Goal: Information Seeking & Learning: Learn about a topic

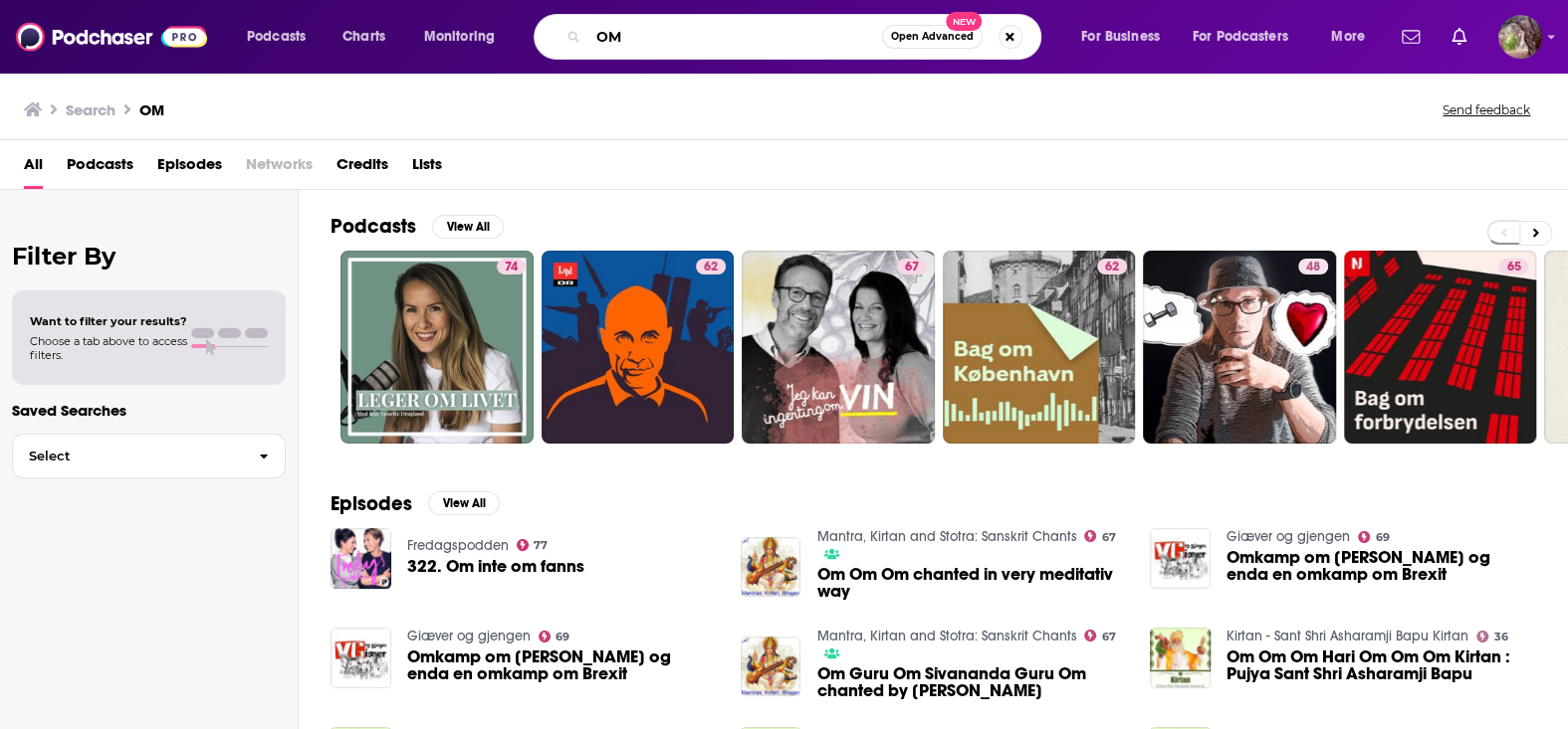
drag, startPoint x: 585, startPoint y: 34, endPoint x: 554, endPoint y: 33, distance: 31.0
click at [554, 33] on div "OM Open Advanced New" at bounding box center [788, 37] width 508 height 46
type input "occult folk"
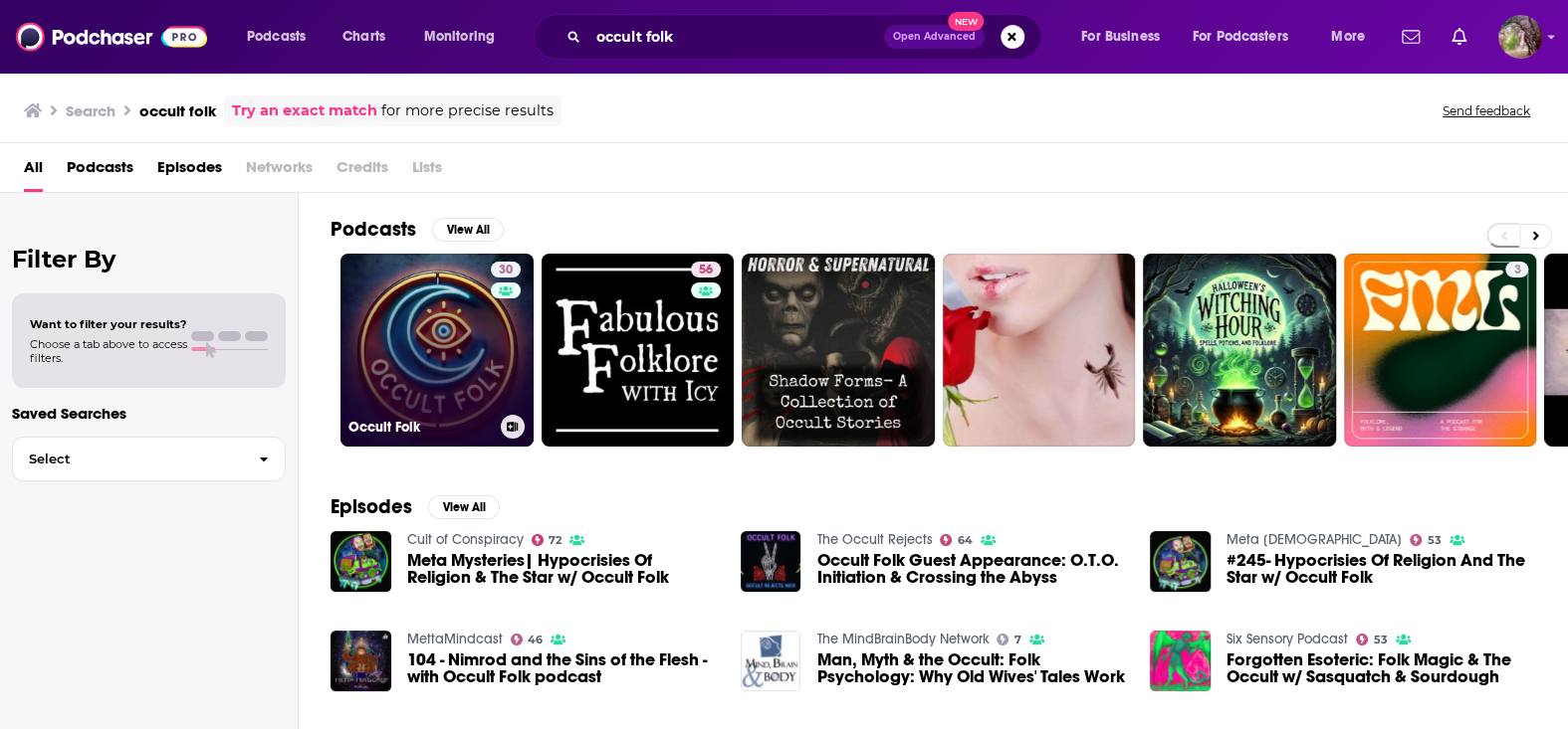
click at [469, 350] on link "30 Occult Folk" at bounding box center [437, 351] width 193 height 193
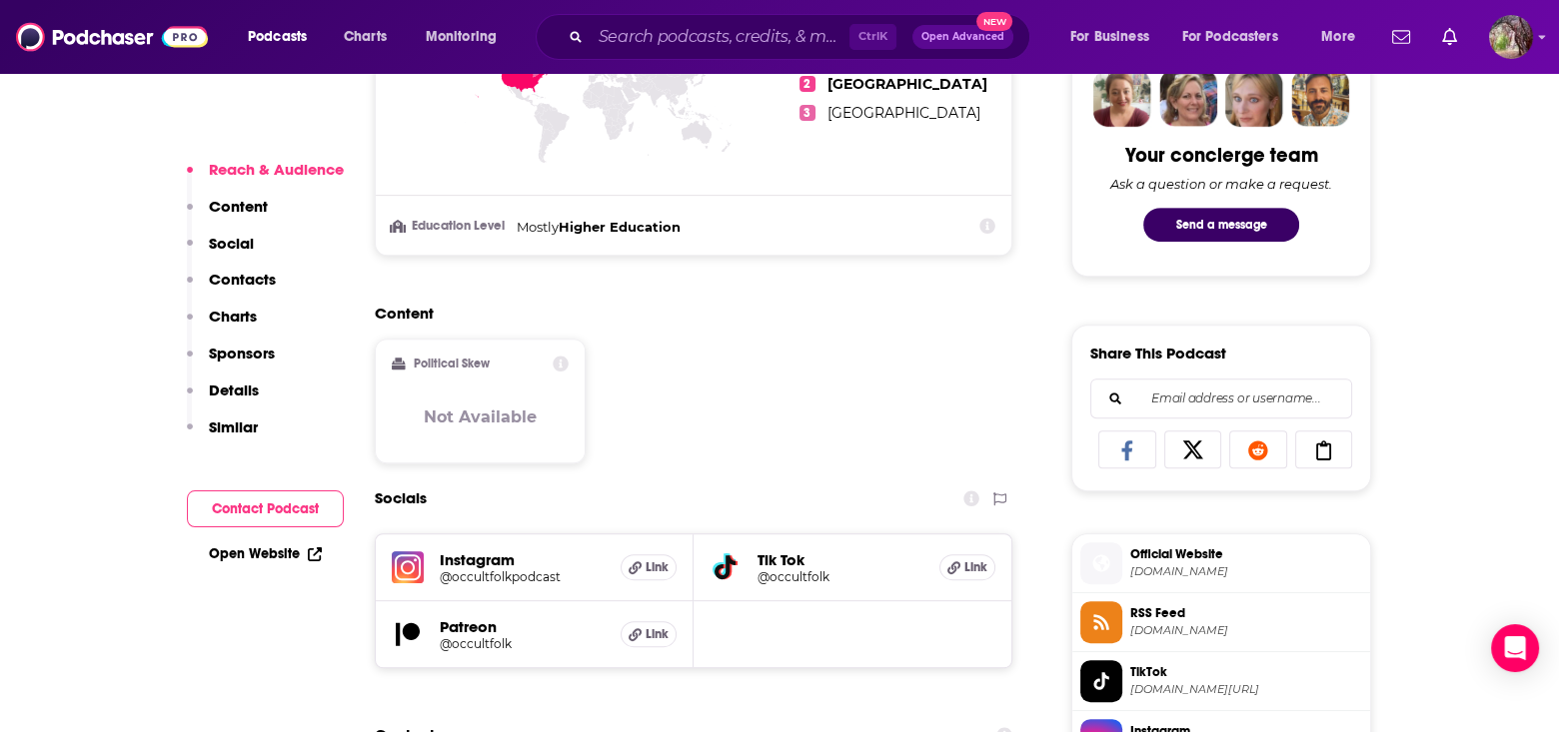
scroll to position [1199, 0]
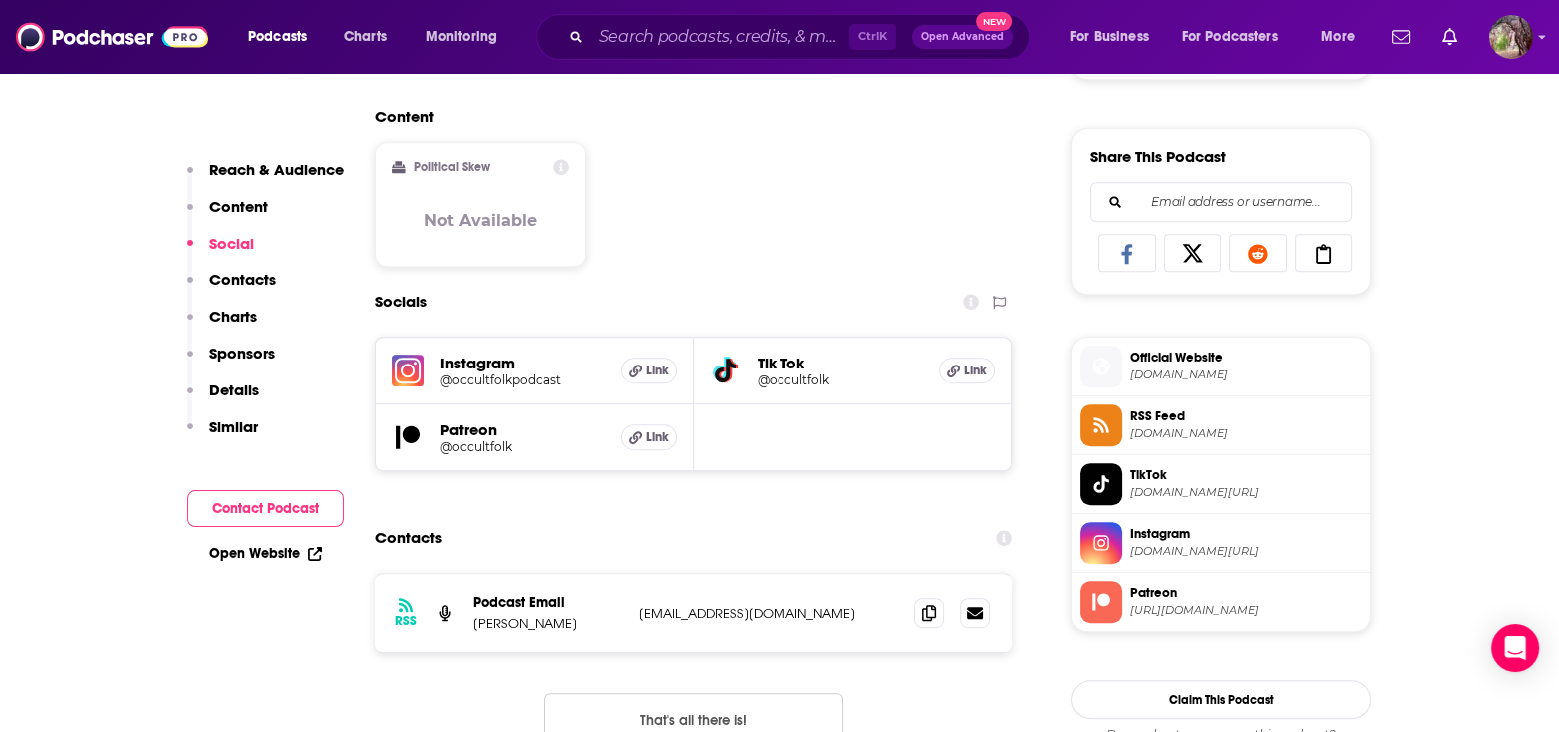
click at [1169, 368] on span "[DOMAIN_NAME]" at bounding box center [1246, 375] width 232 height 15
click at [1189, 529] on span "Instagram" at bounding box center [1246, 535] width 232 height 18
